Goal: Task Accomplishment & Management: Manage account settings

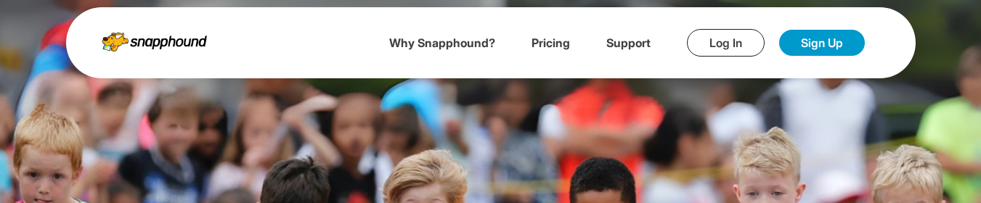
click at [718, 50] on link "Log In" at bounding box center [726, 43] width 78 height 28
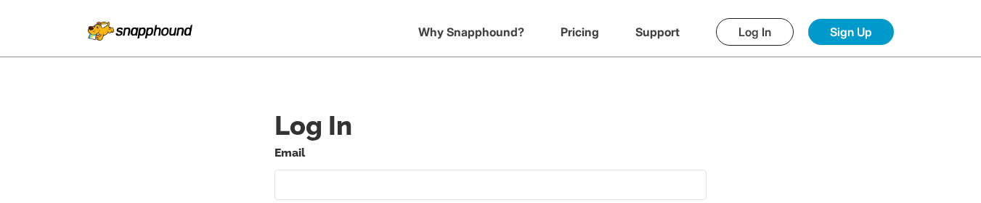
type input "[EMAIL_ADDRESS][DOMAIN_NAME]"
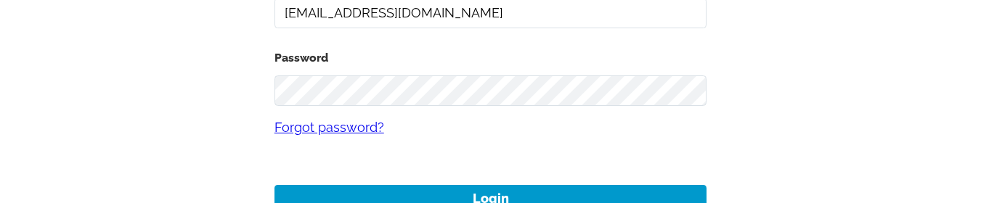
scroll to position [218, 0]
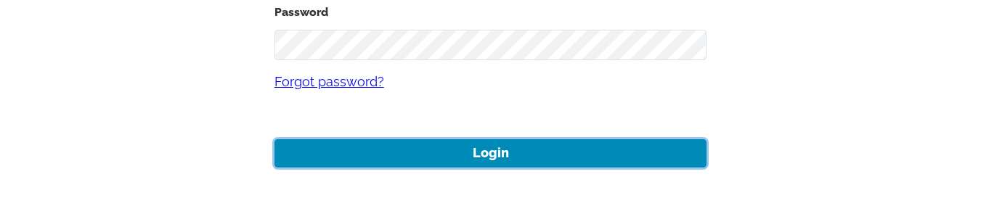
click at [453, 150] on button "Login" at bounding box center [490, 153] width 433 height 28
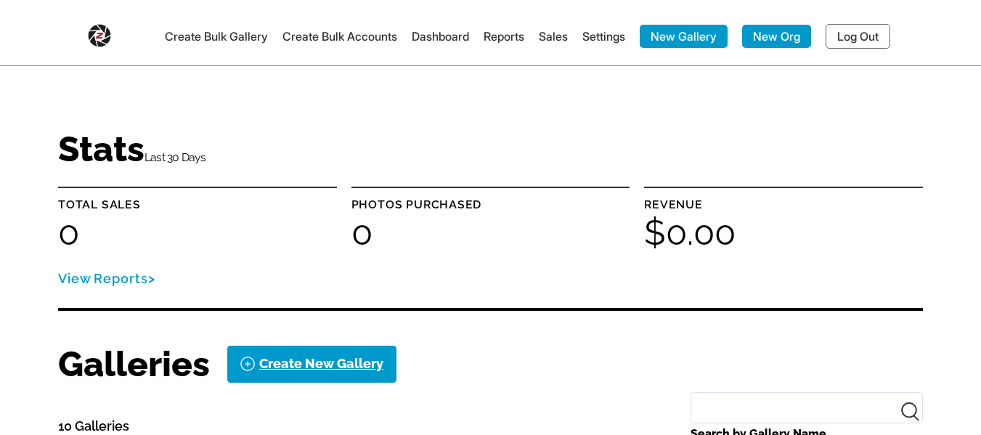
click at [603, 39] on link "Settings" at bounding box center [603, 36] width 43 height 15
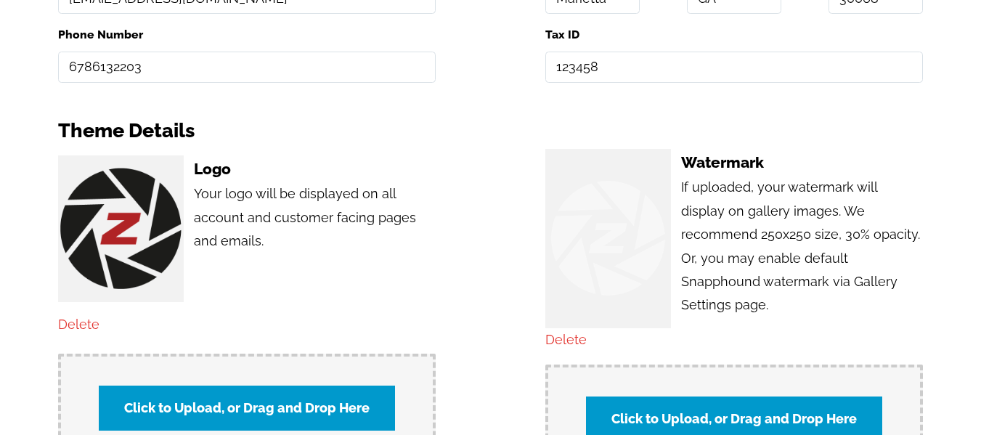
scroll to position [871, 0]
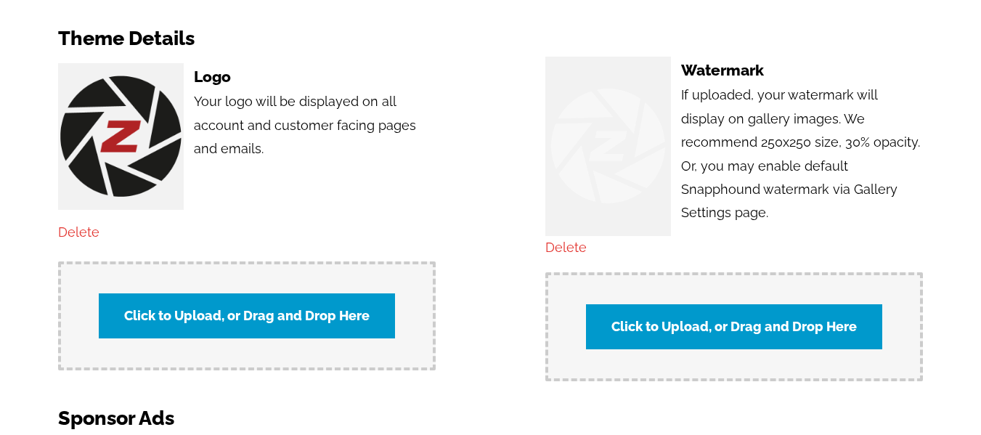
click at [93, 166] on img at bounding box center [121, 136] width 126 height 126
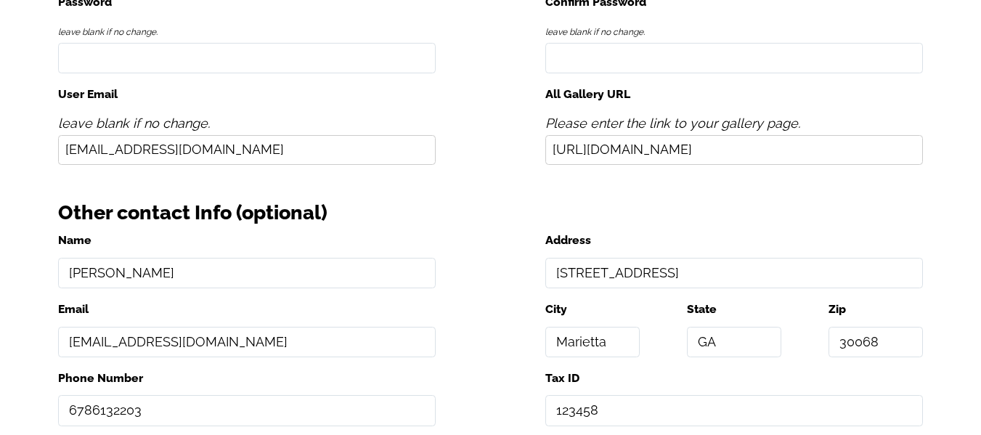
scroll to position [0, 0]
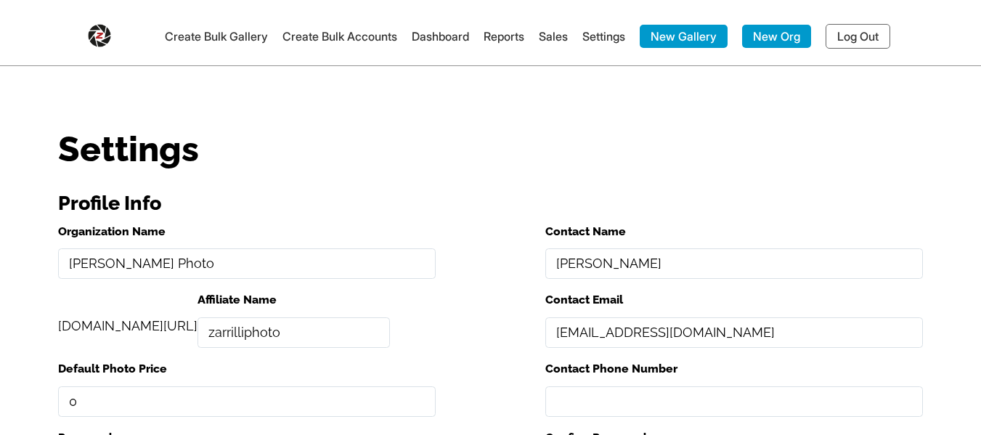
click at [865, 41] on link "Log Out" at bounding box center [857, 36] width 65 height 25
